Goal: Task Accomplishment & Management: Manage account settings

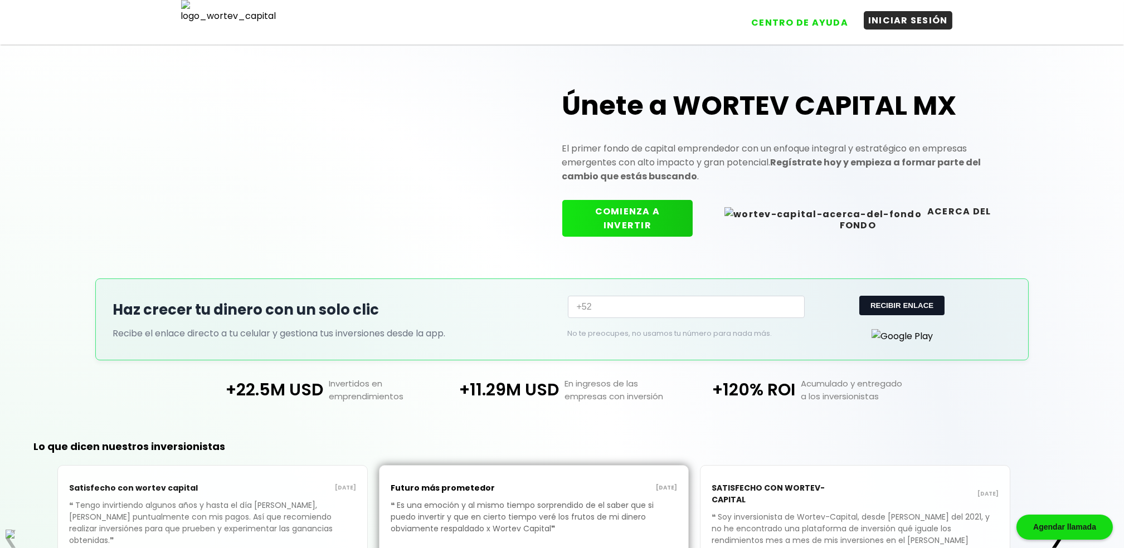
click at [901, 16] on button "INICIAR SESIÓN" at bounding box center [907, 20] width 89 height 18
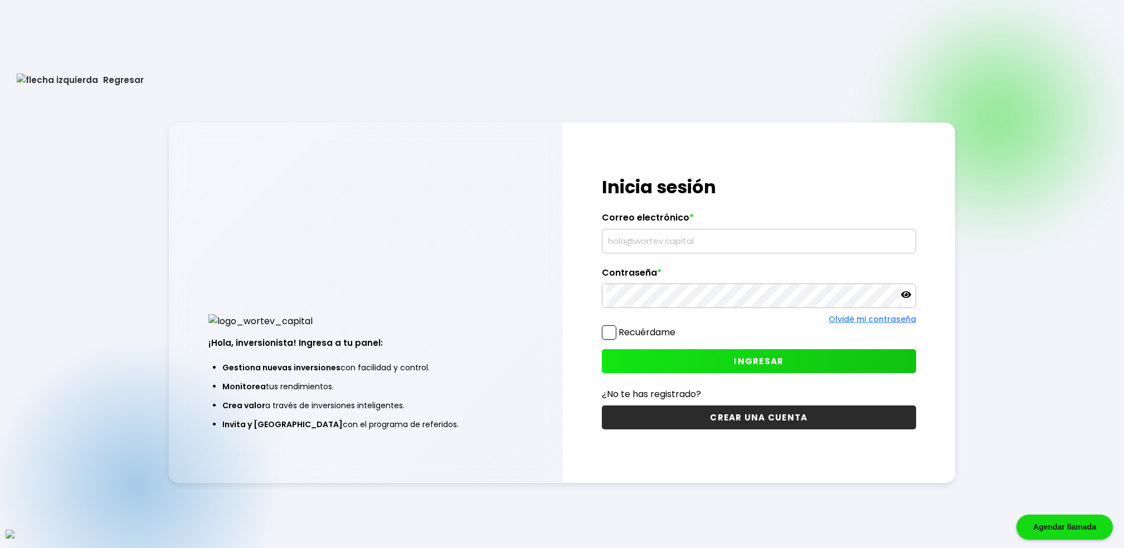
click at [709, 235] on input "text" at bounding box center [759, 241] width 304 height 23
paste input "[EMAIL_ADDRESS][DOMAIN_NAME]"
type input "[EMAIL_ADDRESS][DOMAIN_NAME]"
click at [605, 330] on span at bounding box center [609, 332] width 14 height 14
click at [677, 327] on input "Recuérdame" at bounding box center [677, 327] width 0 height 0
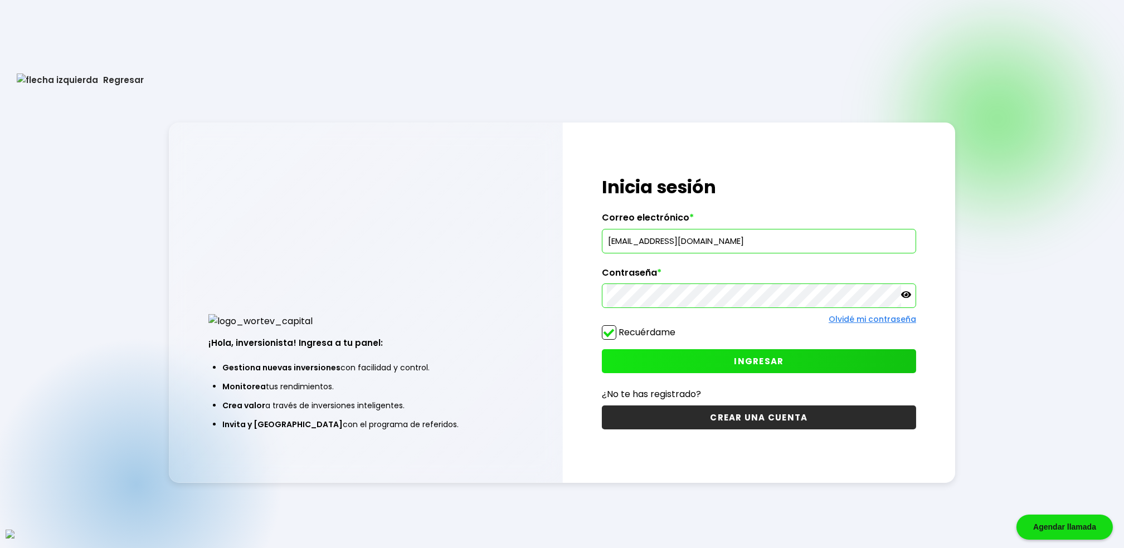
click at [681, 373] on button "INGRESAR" at bounding box center [759, 361] width 314 height 24
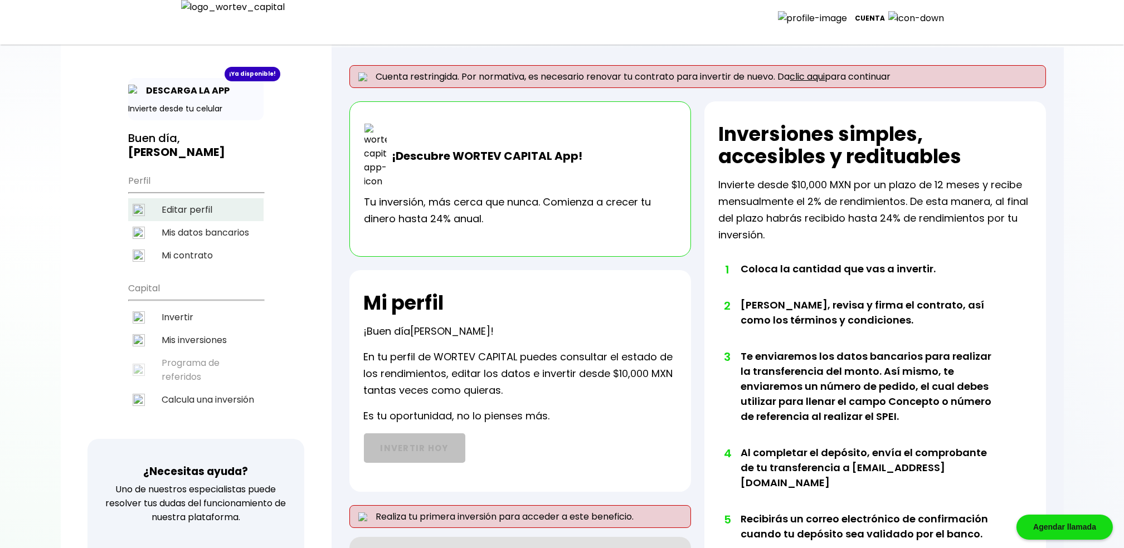
click at [201, 198] on li "Editar perfil" at bounding box center [195, 209] width 135 height 23
select select "Hombre"
select select "Secundaria"
select select "AG"
select select "BBVA Bancomer"
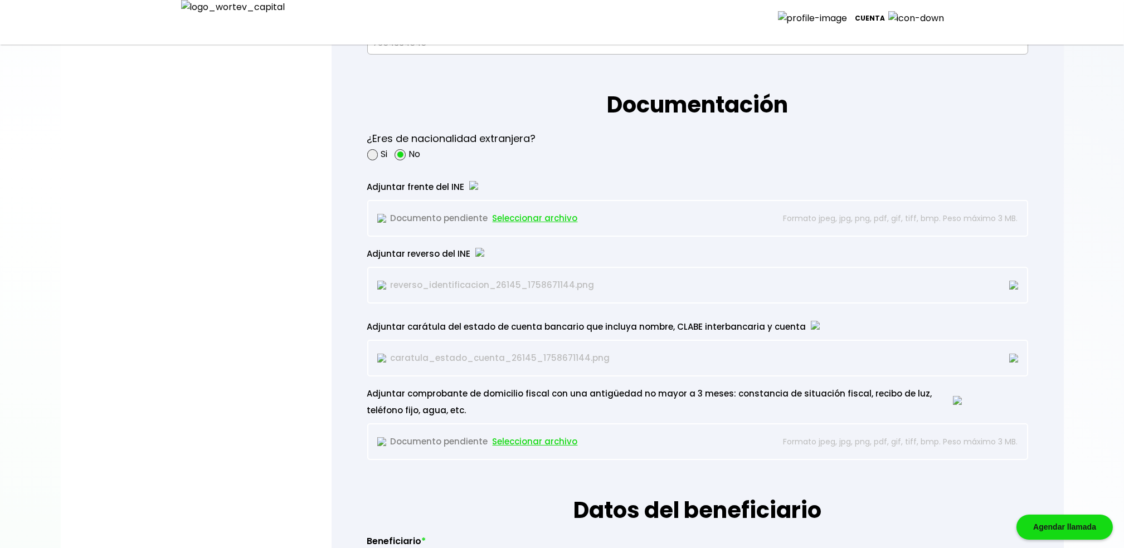
scroll to position [916, 0]
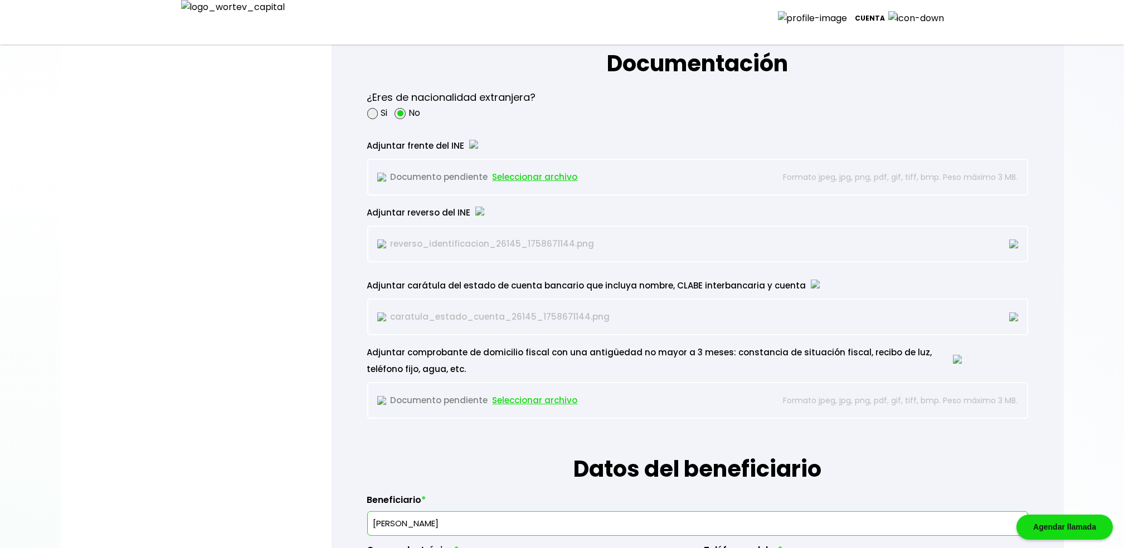
select select "Hombre"
select select "Secundaria"
select select "AG"
select select "BBVA Bancomer"
